Goal: Information Seeking & Learning: Learn about a topic

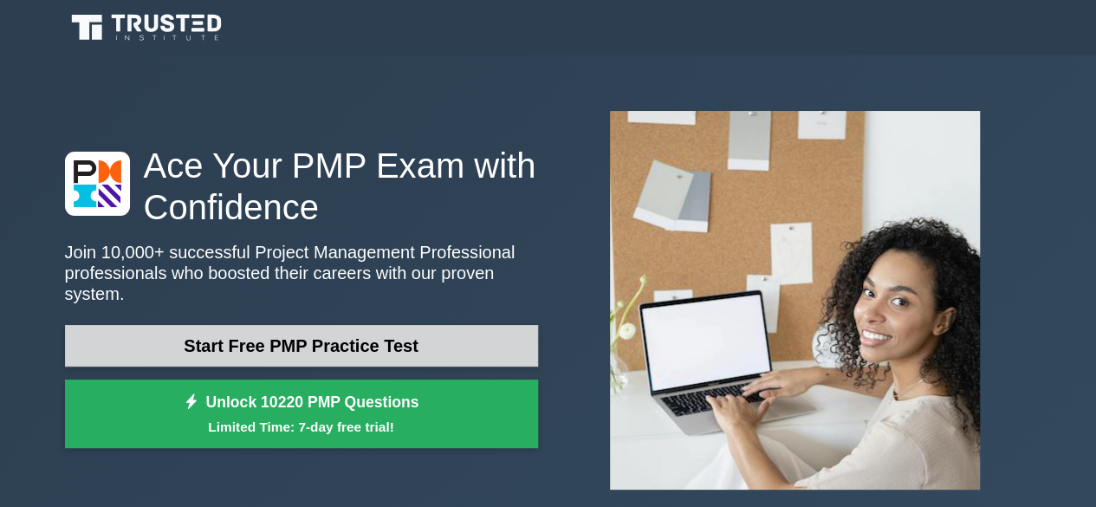
click at [362, 335] on link "Start Free PMP Practice Test" at bounding box center [301, 346] width 473 height 42
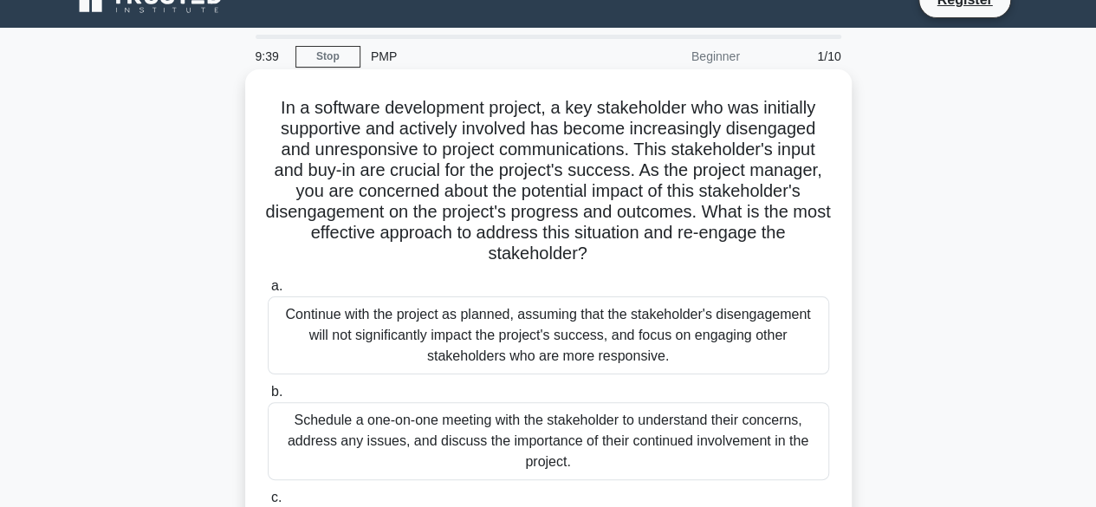
scroll to position [27, 0]
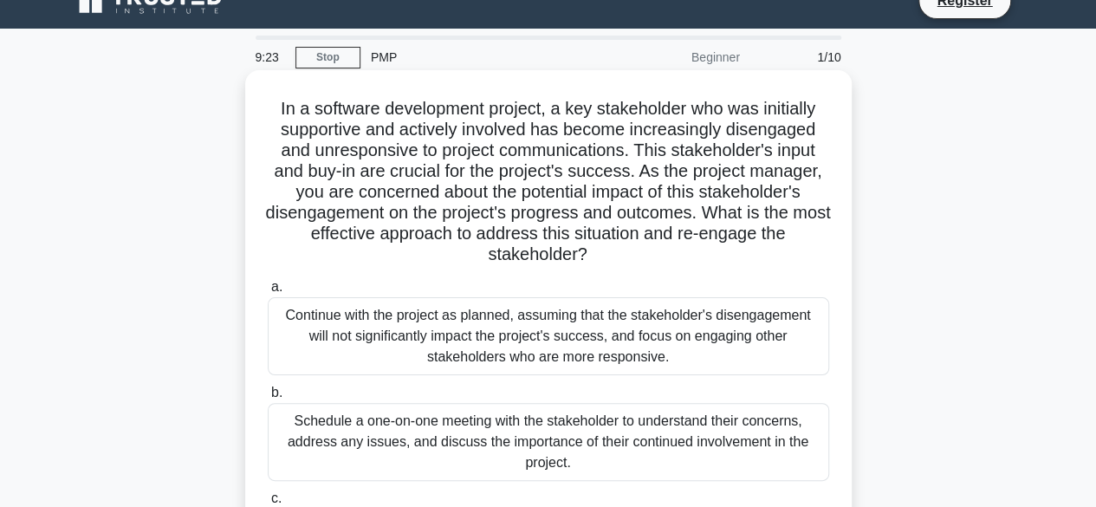
click at [355, 361] on div "Continue with the project as planned, assuming that the stakeholder's disengage…" at bounding box center [548, 336] width 561 height 78
click at [268, 293] on input "a. Continue with the project as planned, assuming that the stakeholder's diseng…" at bounding box center [268, 287] width 0 height 11
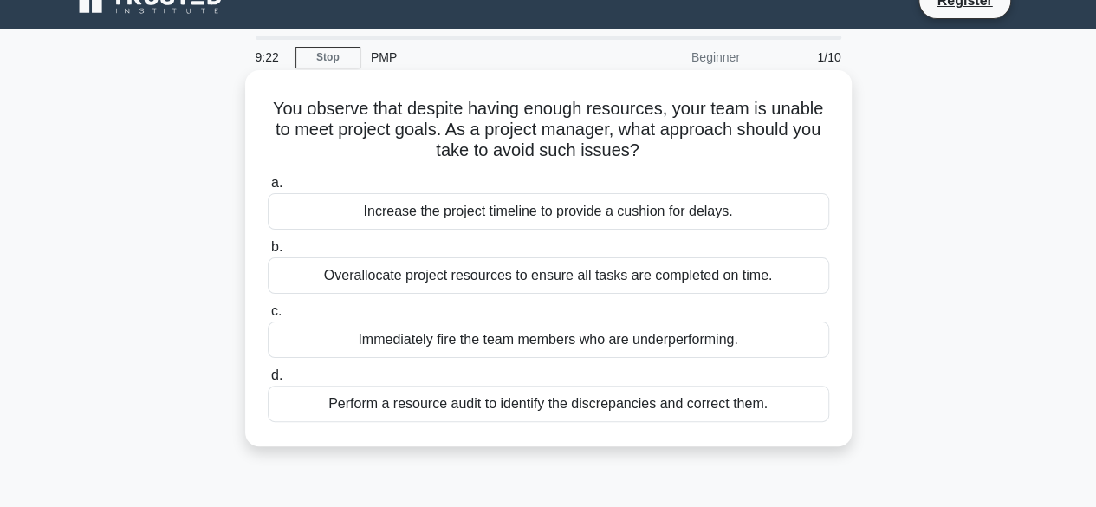
scroll to position [0, 0]
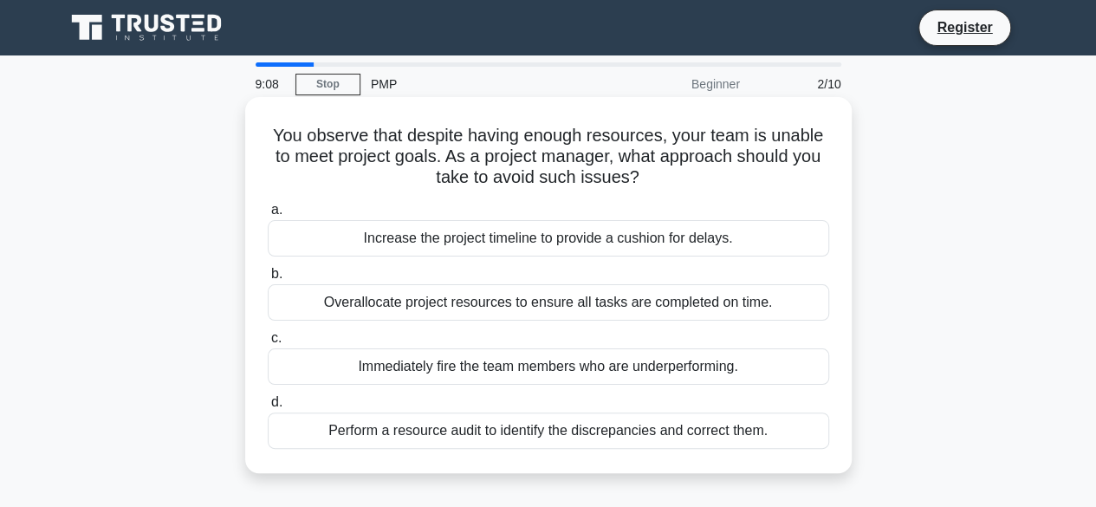
click at [314, 252] on div "Increase the project timeline to provide a cushion for delays." at bounding box center [548, 238] width 561 height 36
click at [268, 216] on input "a. Increase the project timeline to provide a cushion for delays." at bounding box center [268, 209] width 0 height 11
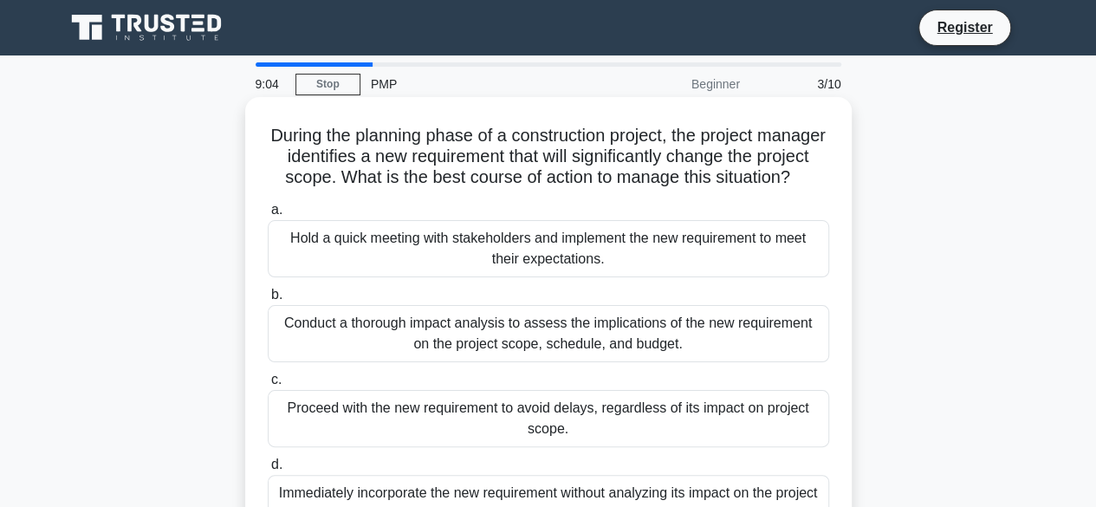
click at [340, 276] on div "Hold a quick meeting with stakeholders and implement the new requirement to mee…" at bounding box center [548, 248] width 561 height 57
click at [268, 216] on input "a. Hold a quick meeting with stakeholders and implement the new requirement to …" at bounding box center [268, 209] width 0 height 11
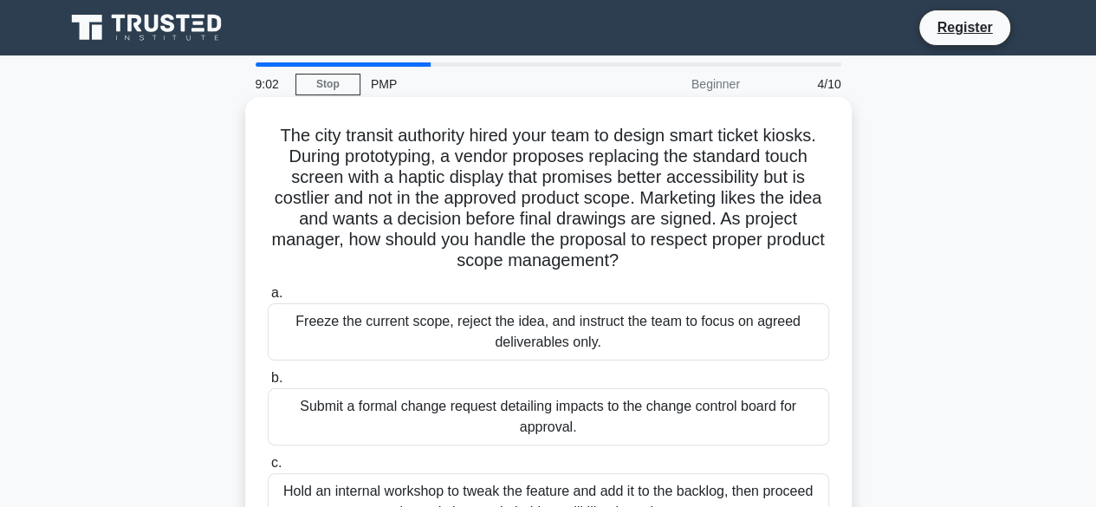
click at [342, 325] on div "Freeze the current scope, reject the idea, and instruct the team to focus on ag…" at bounding box center [548, 331] width 561 height 57
click at [268, 299] on input "a. Freeze the current scope, reject the idea, and instruct the team to focus on…" at bounding box center [268, 293] width 0 height 11
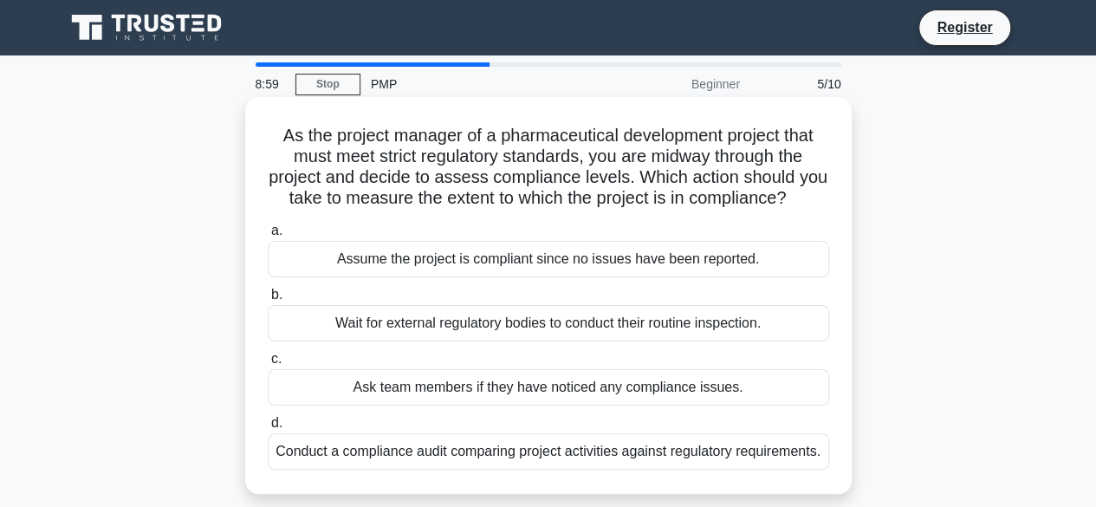
click at [361, 277] on div "Assume the project is compliant since no issues have been reported." at bounding box center [548, 259] width 561 height 36
click at [268, 237] on input "a. Assume the project is compliant since no issues have been reported." at bounding box center [268, 230] width 0 height 11
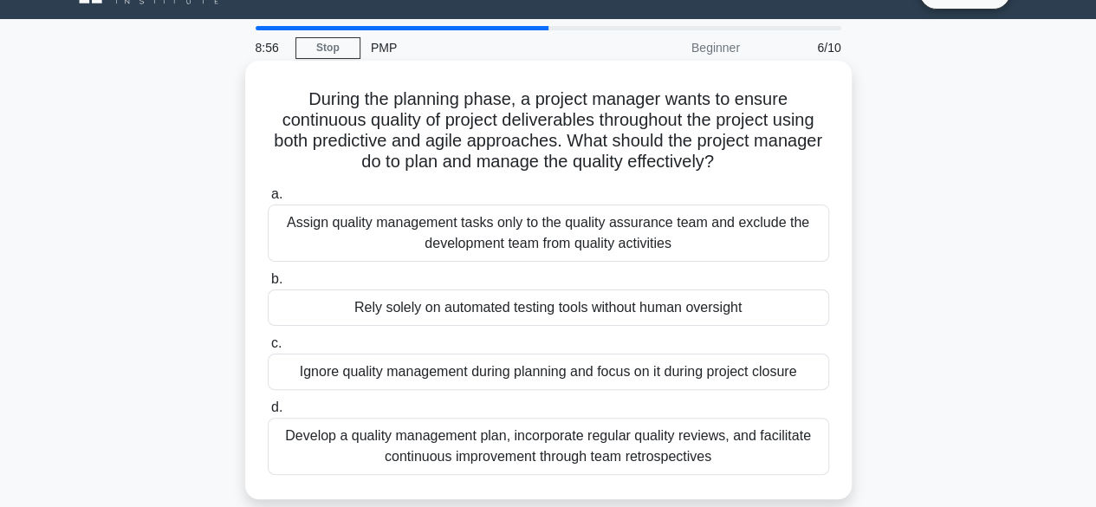
scroll to position [37, 0]
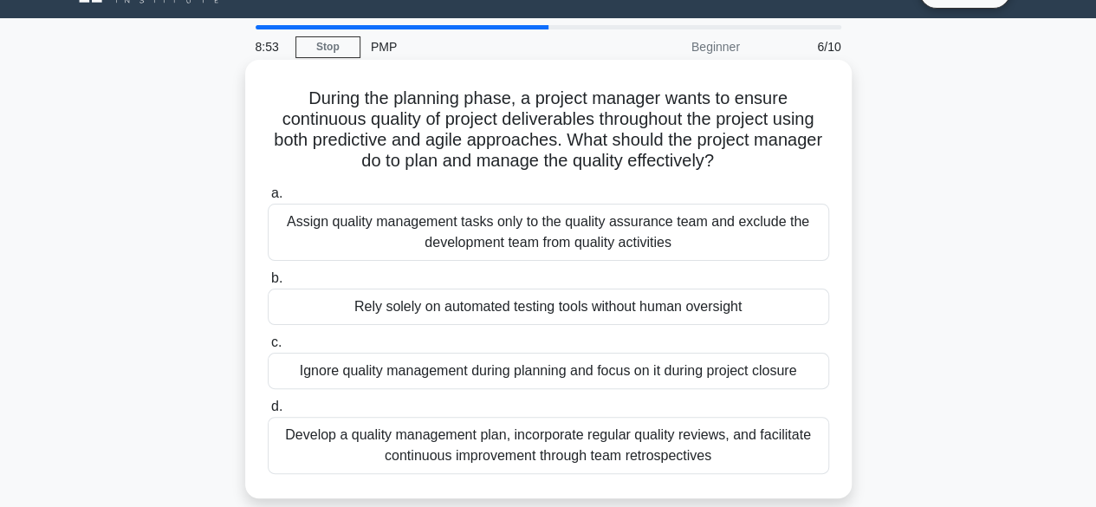
click at [271, 197] on span "a." at bounding box center [276, 192] width 11 height 15
click at [268, 197] on input "a. Assign quality management tasks only to the quality assurance team and exclu…" at bounding box center [268, 193] width 0 height 11
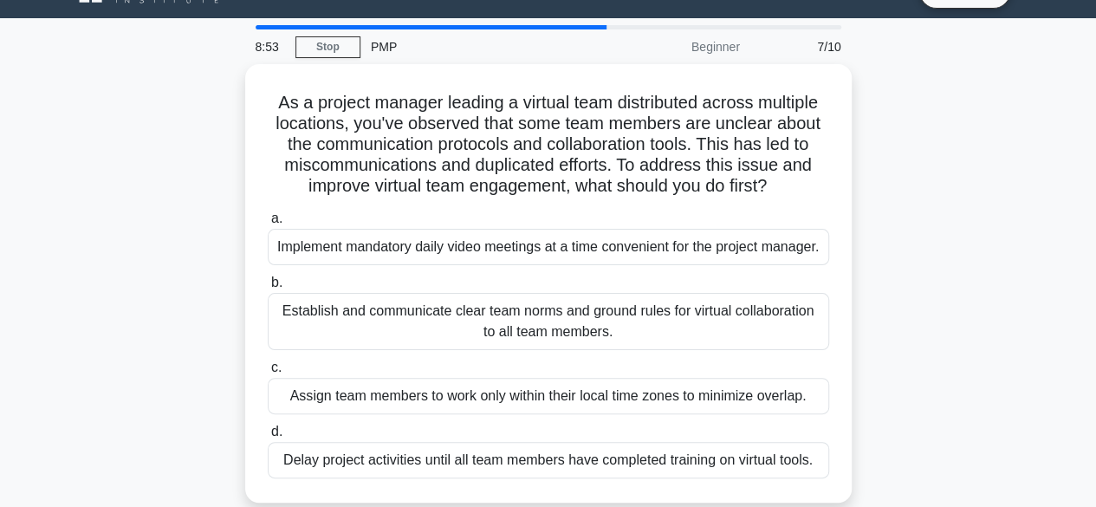
scroll to position [0, 0]
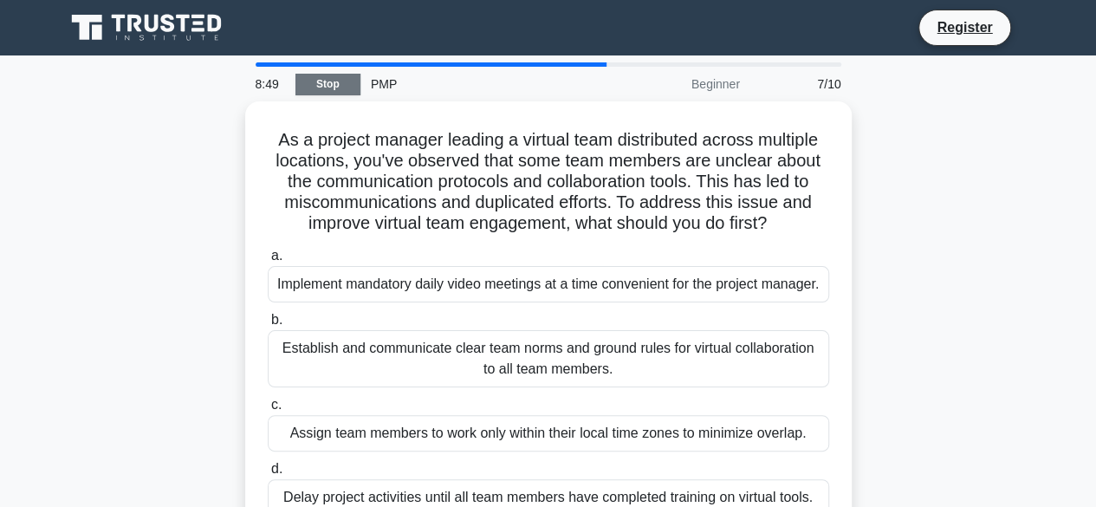
click at [329, 81] on link "Stop" at bounding box center [327, 85] width 65 height 22
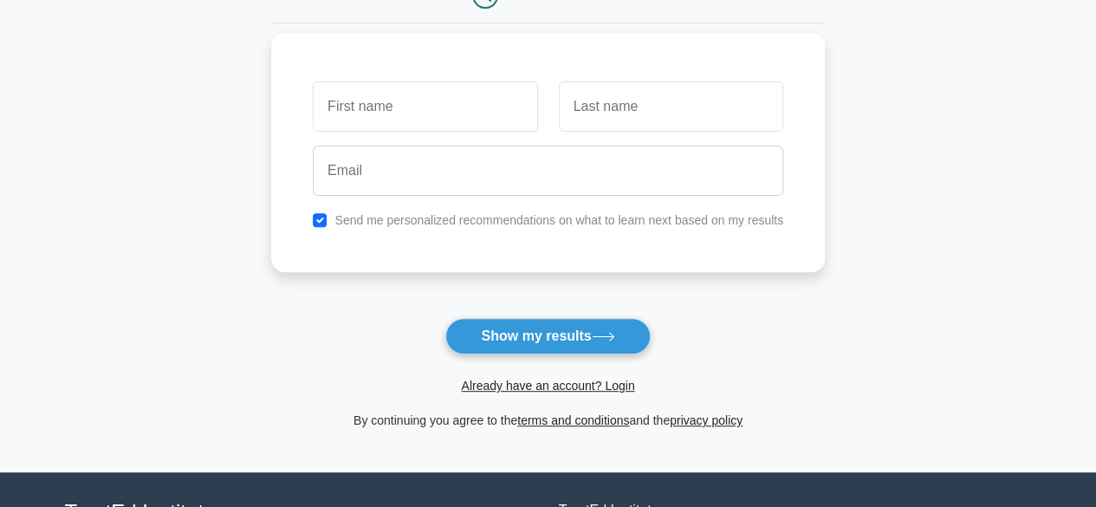
scroll to position [211, 0]
